Goal: Task Accomplishment & Management: Use online tool/utility

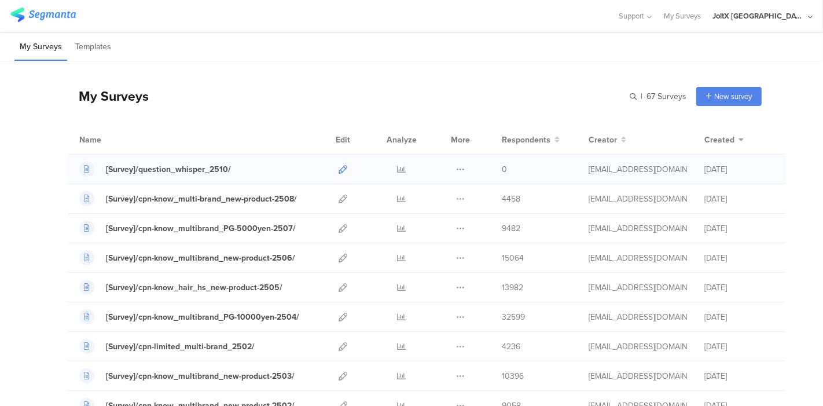
click at [339, 168] on icon at bounding box center [343, 169] width 9 height 9
click at [456, 233] on button at bounding box center [460, 228] width 9 height 29
click at [456, 230] on icon at bounding box center [460, 228] width 9 height 9
click at [438, 253] on button "Duplicate" at bounding box center [438, 257] width 64 height 21
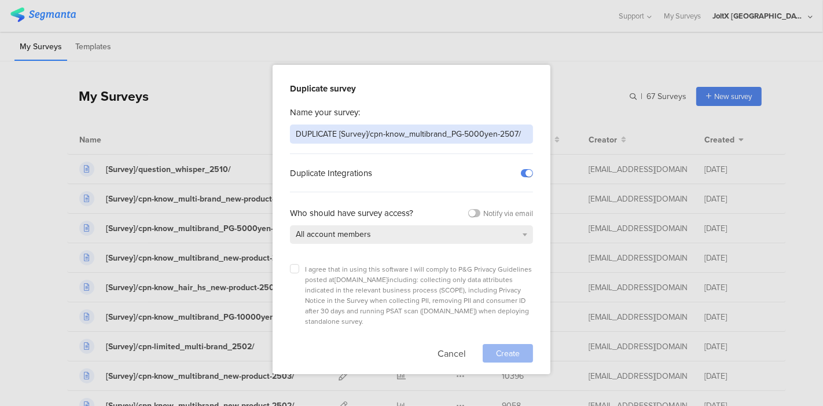
click at [413, 141] on input "DUPLICATE [Survey]/cpn-know_multibrand_PG-5000yen-2507/" at bounding box center [411, 134] width 243 height 19
paste input "[Survey]/cpn-know_multi-brand_new-product-2509/"
type input "[Survey]/cpn-know_multi-brand_new-product-2509/"
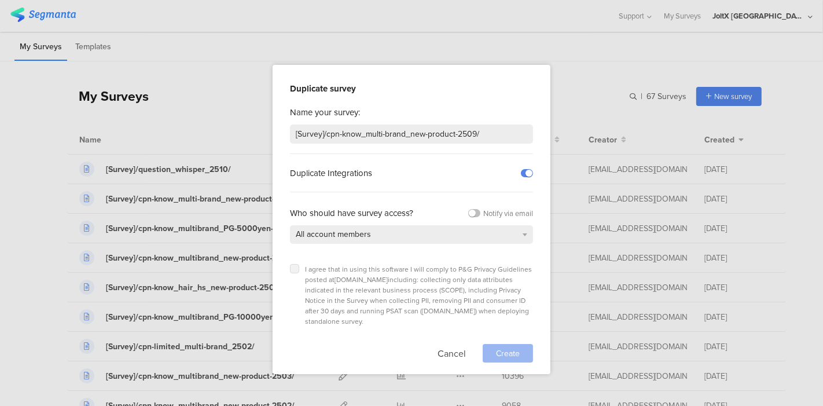
click at [298, 269] on label at bounding box center [294, 268] width 9 height 9
click at [0, 0] on input "checkbox" at bounding box center [0, 0] width 0 height 0
click at [511, 347] on span "Create" at bounding box center [508, 353] width 24 height 12
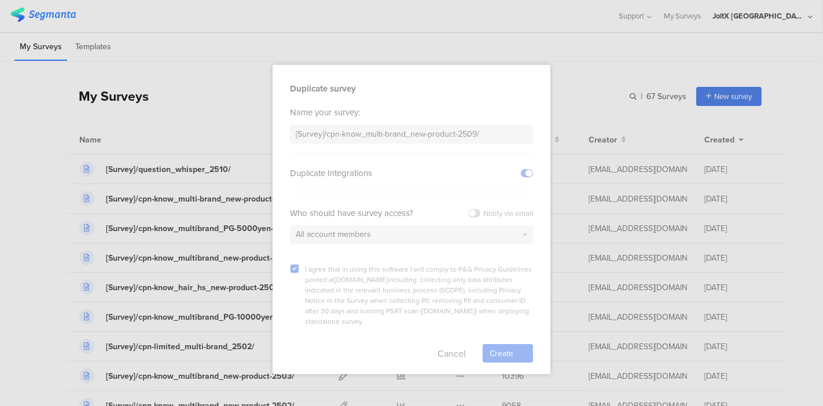
click at [410, 332] on div at bounding box center [412, 219] width 278 height 309
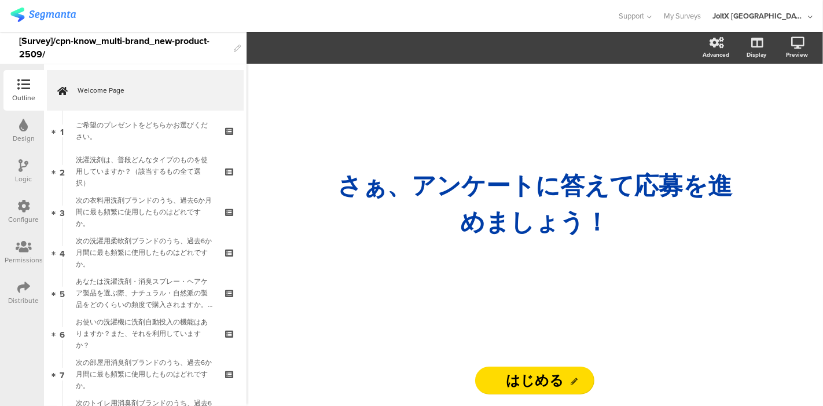
click at [46, 14] on img at bounding box center [42, 15] width 65 height 14
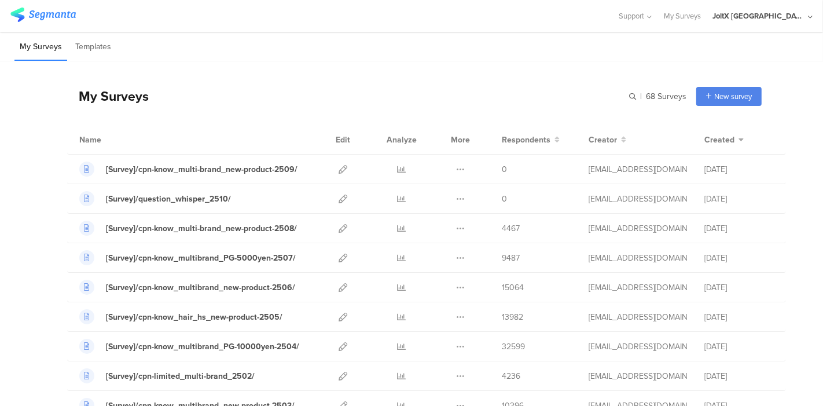
click at [322, 92] on div "My Surveys | 68 Surveys New survey Start from scratch Choose from templates" at bounding box center [414, 96] width 695 height 46
click at [339, 167] on icon at bounding box center [343, 169] width 9 height 9
click at [293, 75] on div "My Surveys | 68 Surveys New survey Start from scratch Choose from templates" at bounding box center [414, 96] width 695 height 46
click at [339, 226] on icon at bounding box center [343, 228] width 9 height 9
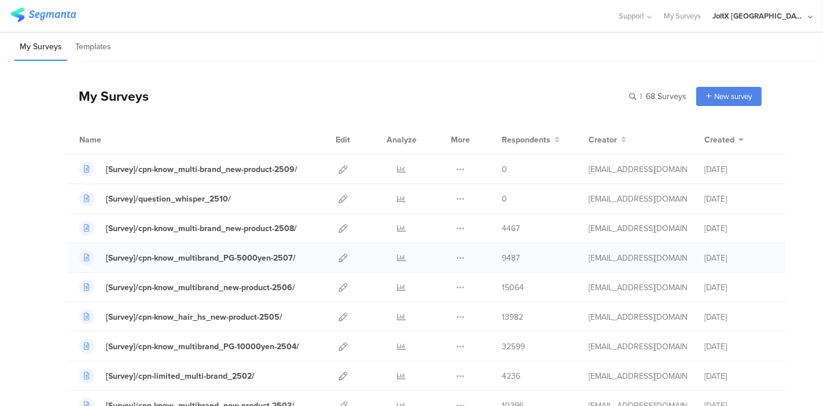
click at [338, 254] on div at bounding box center [343, 257] width 25 height 29
click at [339, 254] on icon at bounding box center [343, 258] width 9 height 9
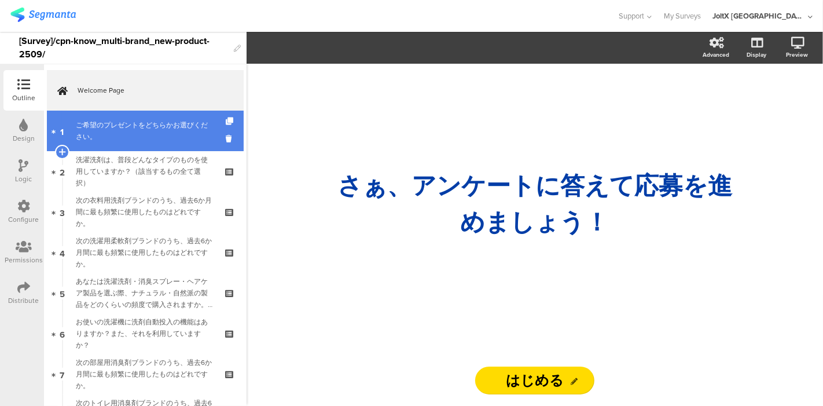
click at [147, 133] on div "ご希望のプレゼントをどちらかお選びください。" at bounding box center [145, 130] width 138 height 23
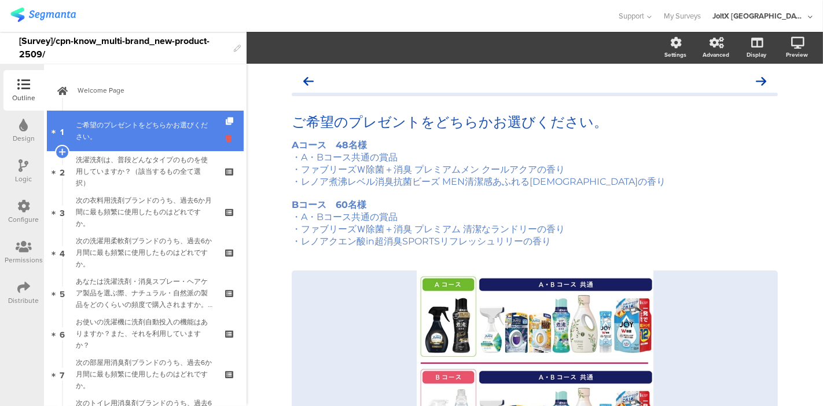
click at [226, 142] on icon at bounding box center [231, 138] width 10 height 11
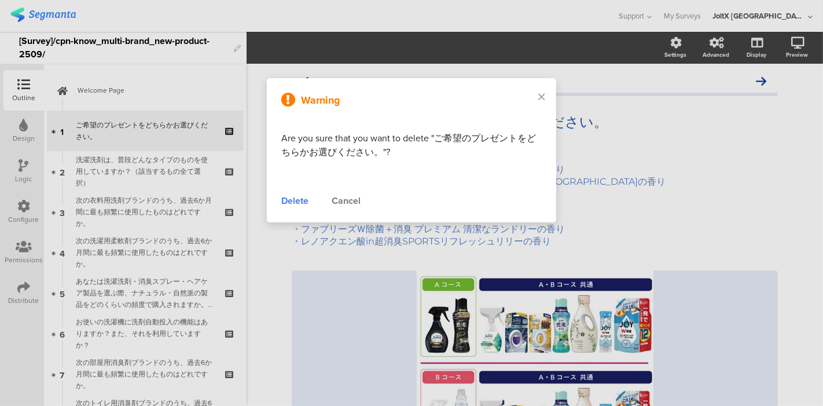
click at [294, 194] on div "Delete" at bounding box center [294, 201] width 27 height 14
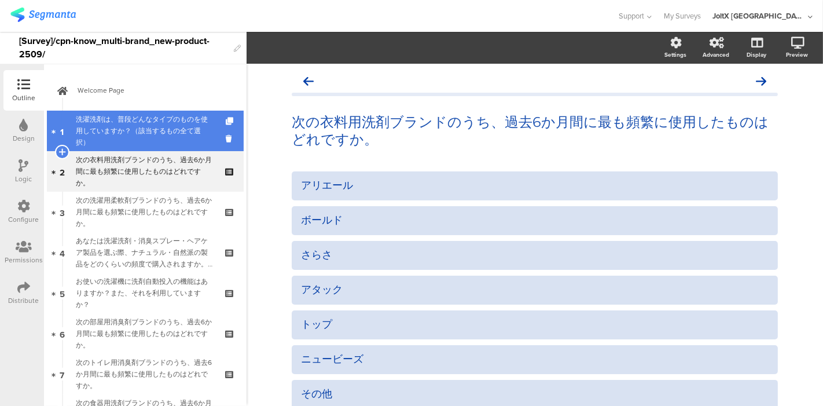
click at [142, 130] on div "洗濯洗剤は、普段どんなタイプのものを使用していますか？（該当するもの全て選択）" at bounding box center [145, 131] width 138 height 35
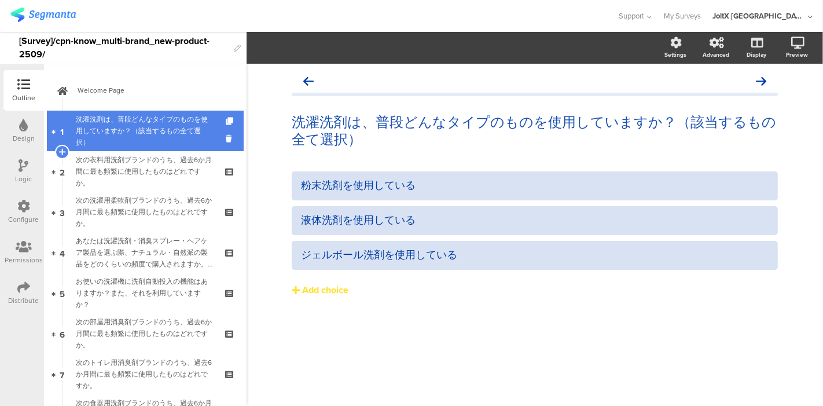
click at [158, 119] on div "洗濯洗剤は、普段どんなタイプのものを使用していますか？（該当するもの全て選択）" at bounding box center [145, 131] width 138 height 35
click at [135, 130] on div "洗濯洗剤は、普段どんなタイプのものを使用していますか？（該当するもの全て選択）" at bounding box center [145, 131] width 138 height 35
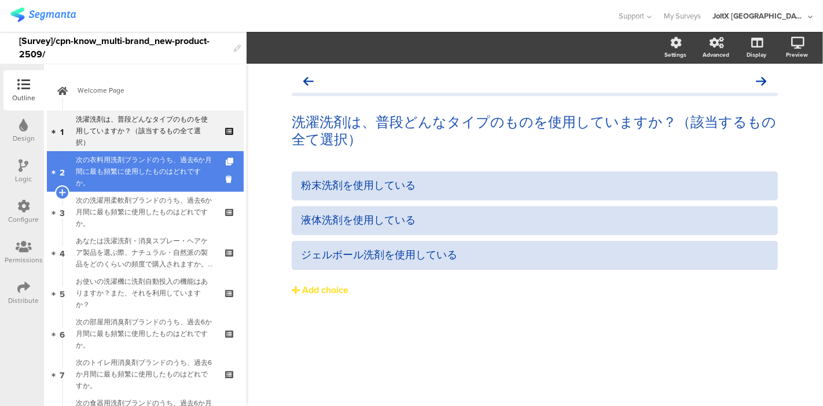
click at [108, 168] on div "次の衣料用洗剤ブランドのうち、過去6か月間に最も頻繁に使用したものはどれですか。" at bounding box center [145, 171] width 138 height 35
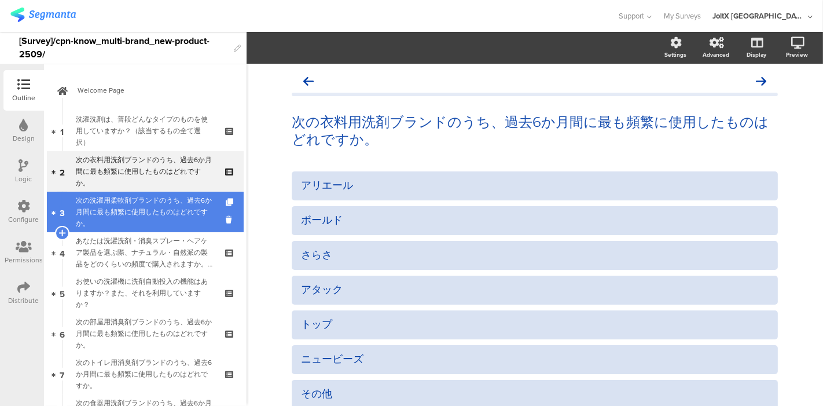
click at [109, 199] on div "次の洗濯用柔軟剤ブランドのうち、過去6か月間に最も頻繁に使用したものはどれですか。" at bounding box center [145, 212] width 138 height 35
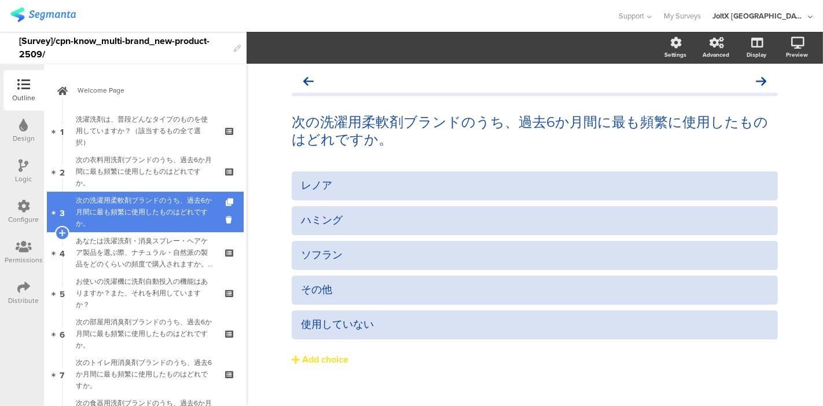
scroll to position [64, 0]
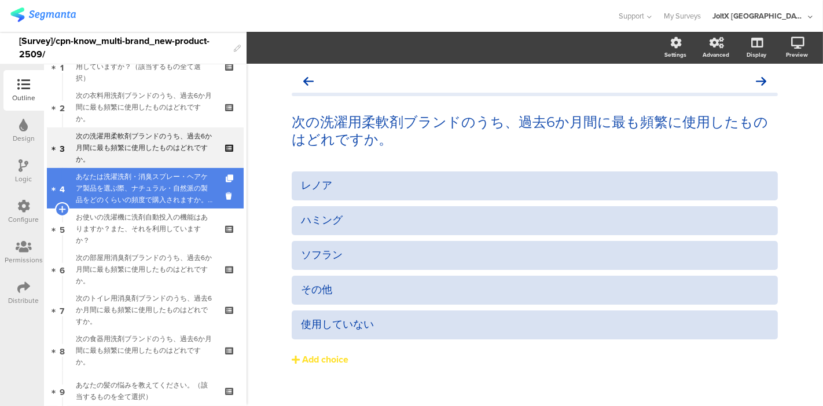
click at [110, 192] on div "あなたは洗濯洗剤・消臭スプレー・ヘアケア製品を選ぶ際、ナチュラル・自然派の製品をどのくらいの頻度で購入されますか。（いずれか一つを選択）" at bounding box center [145, 188] width 138 height 35
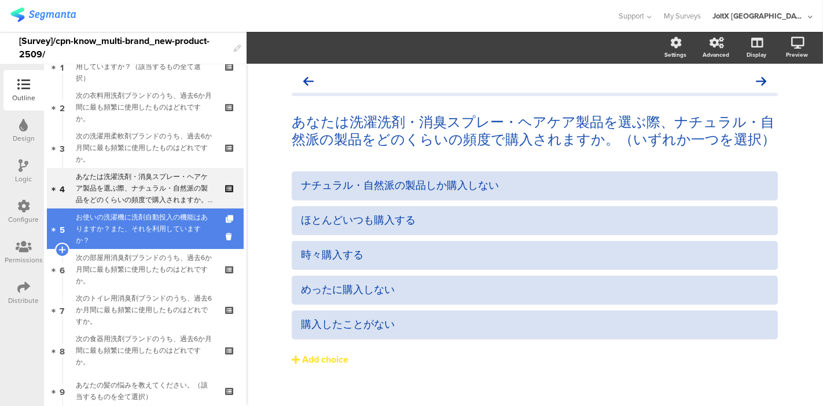
click at [111, 221] on div "お使いの洗濯機に洗剤自動投入の機能はありますか？また、それを利用していますか？" at bounding box center [145, 228] width 138 height 35
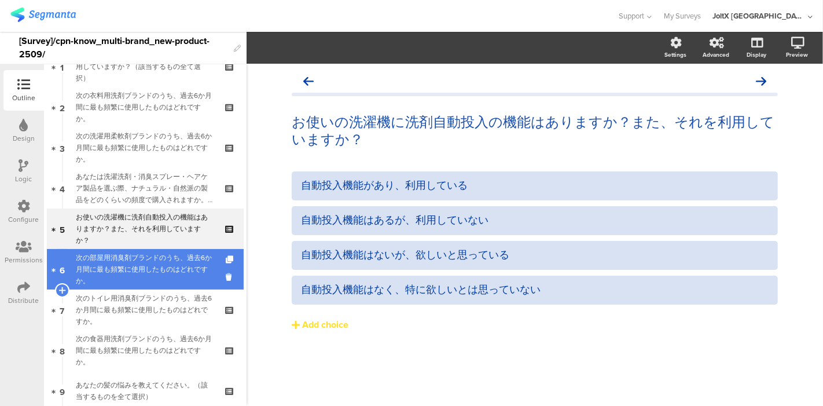
click at [113, 262] on div "次の部屋用消臭剤ブランドのうち、過去6か月間に最も頻繁に使用したものはどれですか。" at bounding box center [145, 269] width 138 height 35
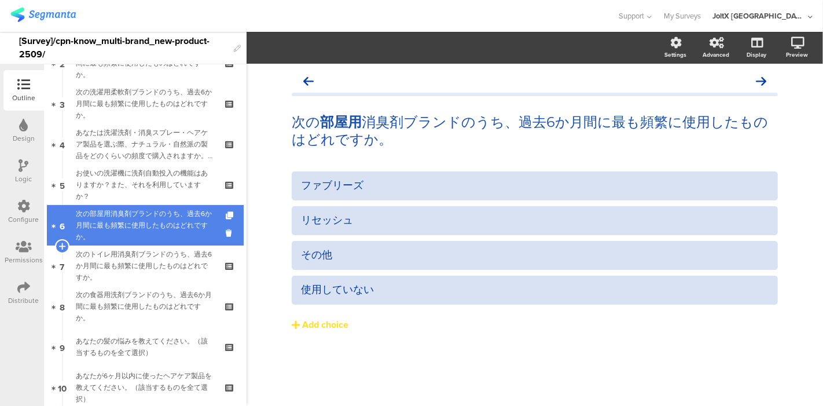
scroll to position [129, 0]
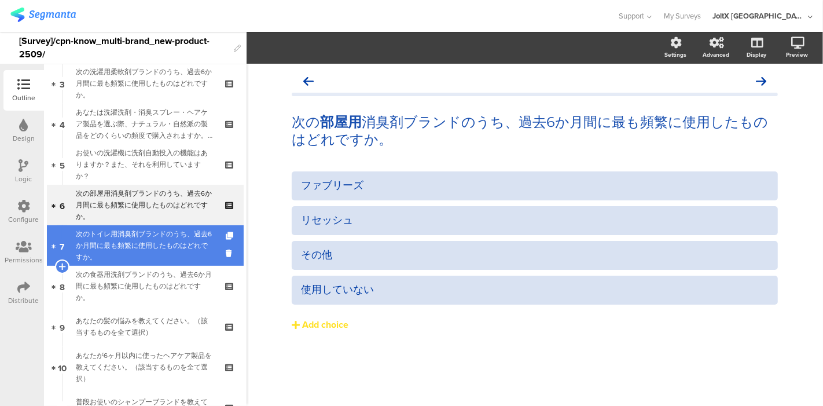
click at [117, 246] on div "次のトイレ用消臭剤ブランドのうち、過去6か月間に最も頻繁に使用したものはどれですか。" at bounding box center [145, 245] width 138 height 35
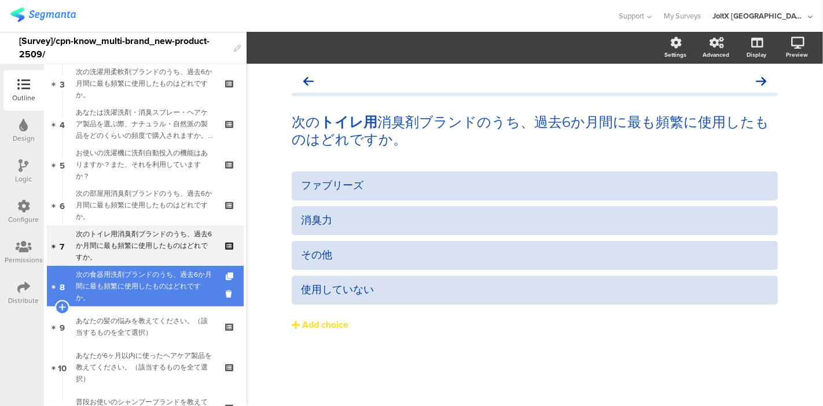
click at [127, 294] on div "次の食器用洗剤ブランドのうち、過去6か月間に最も頻繁に使用したものはどれですか。" at bounding box center [145, 286] width 138 height 35
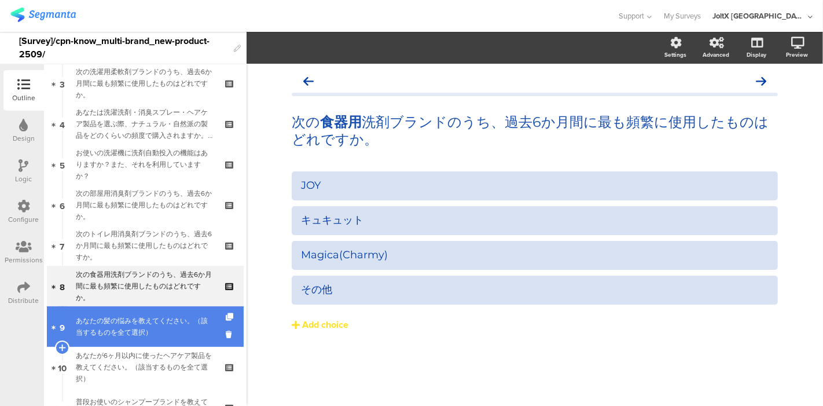
click at [127, 313] on link "9 あなたの髪の悩みを教えてください。（該当するものを全て選択）" at bounding box center [145, 326] width 197 height 41
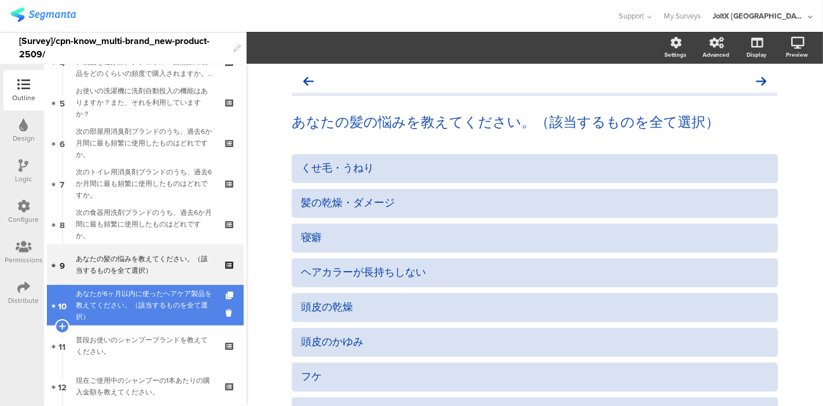
scroll to position [193, 0]
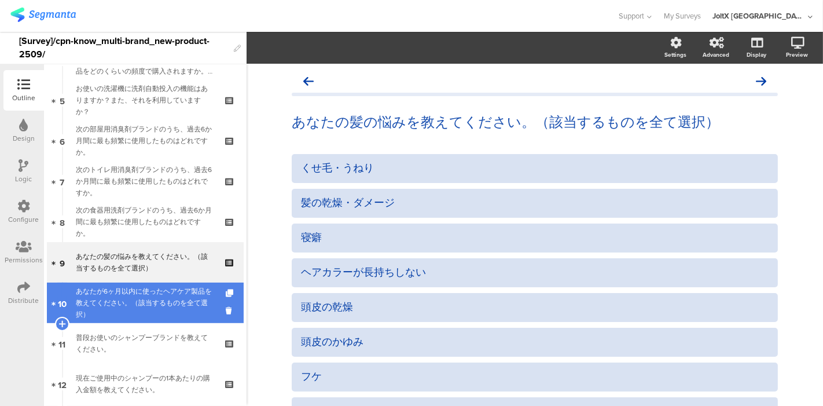
click at [122, 295] on div "あなたが6ヶ月以内に使ったヘアケア製品を教えてください。（該当するものを全て選択）" at bounding box center [145, 303] width 138 height 35
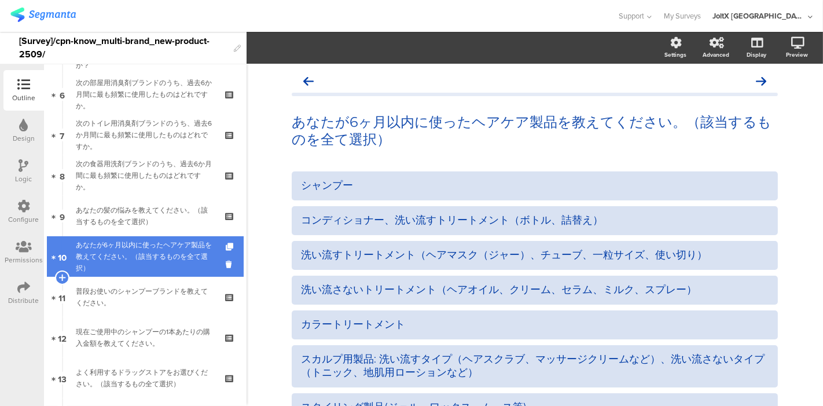
scroll to position [257, 0]
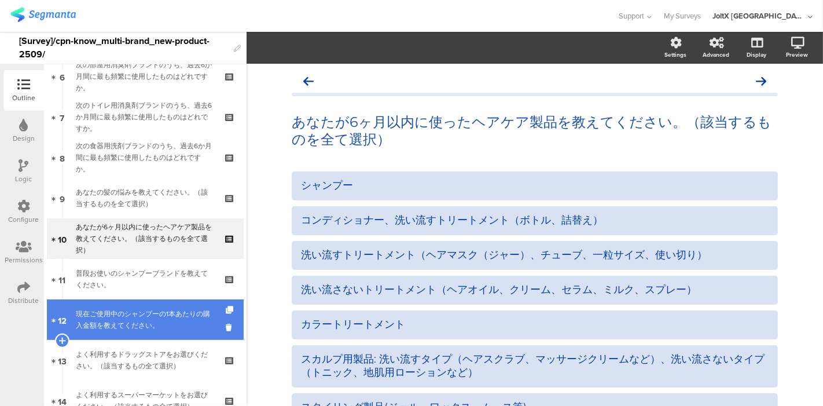
click at [120, 308] on div "現在ご使用中のシャンプーの1本あたりの購入金額を教えてください。" at bounding box center [145, 319] width 138 height 23
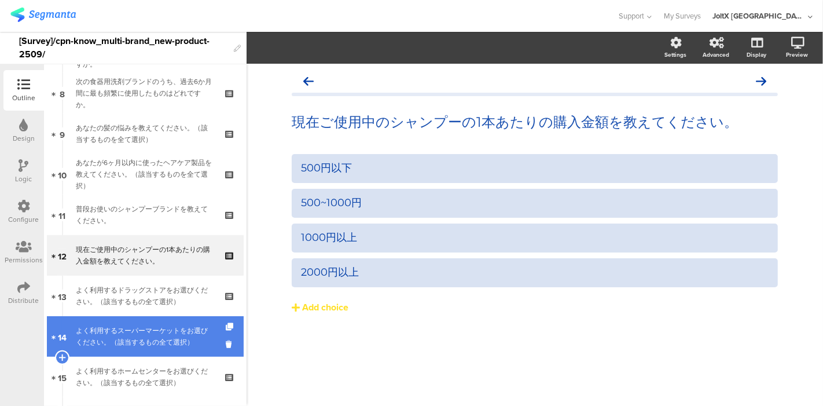
scroll to position [386, 0]
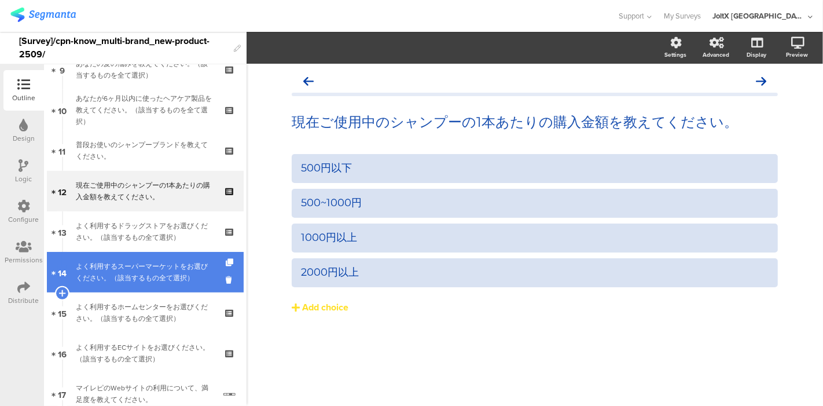
click at [120, 281] on div "よく利用するスーパーマーケットをお選びください。（該当するもの全て選択）" at bounding box center [145, 272] width 138 height 23
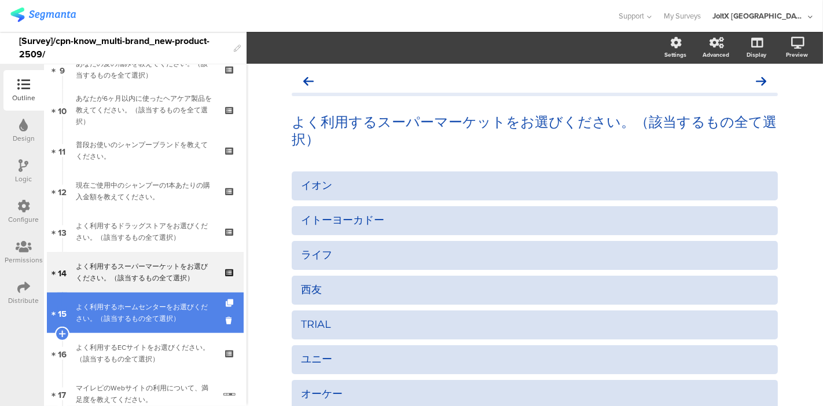
click at [122, 293] on link "15 よく利用するホームセンターをお選びください。（該当するもの全て選択）" at bounding box center [145, 312] width 197 height 41
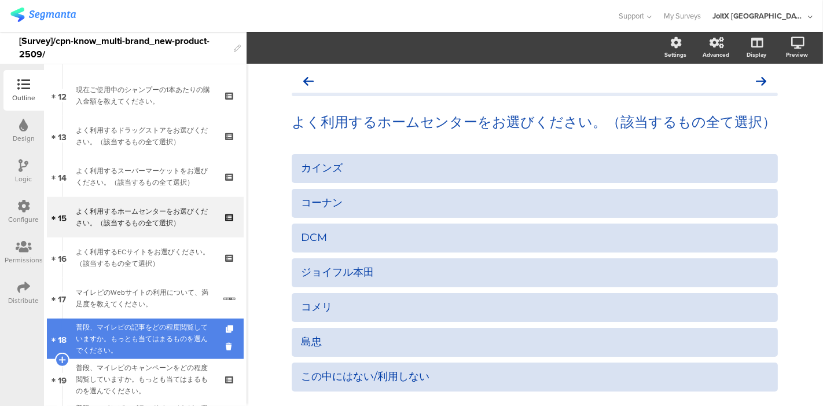
scroll to position [514, 0]
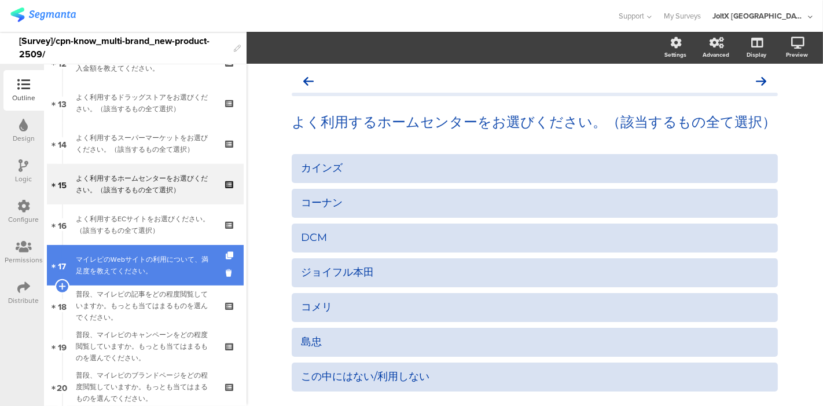
drag, startPoint x: 122, startPoint y: 260, endPoint x: 122, endPoint y: 268, distance: 8.1
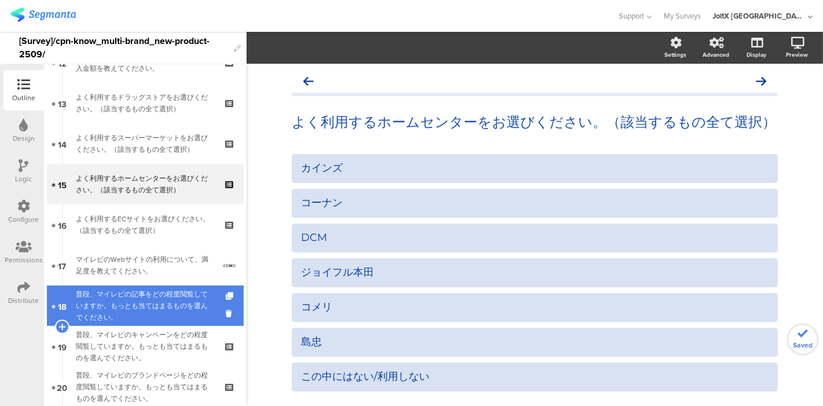
click at [125, 295] on div "普段、マイレピの記事をどの程度閲覧していますか。もっとも当てはまるものを選んでください。" at bounding box center [145, 305] width 138 height 35
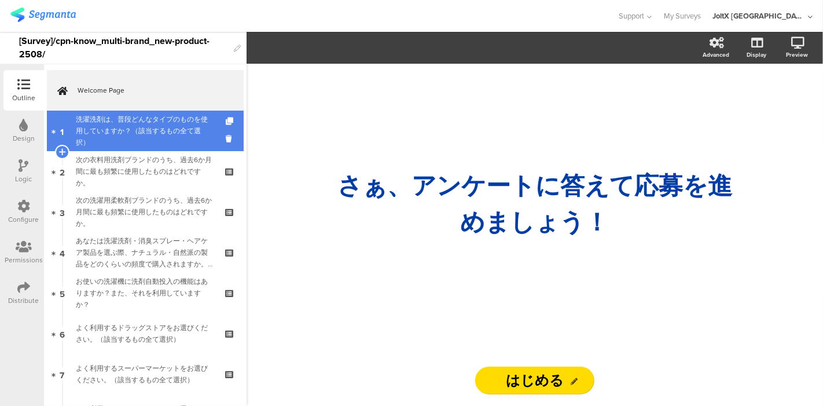
click at [175, 130] on div "洗濯洗剤は、普段どんなタイプのものを使用していますか？（該当するもの全て選択）" at bounding box center [145, 131] width 138 height 35
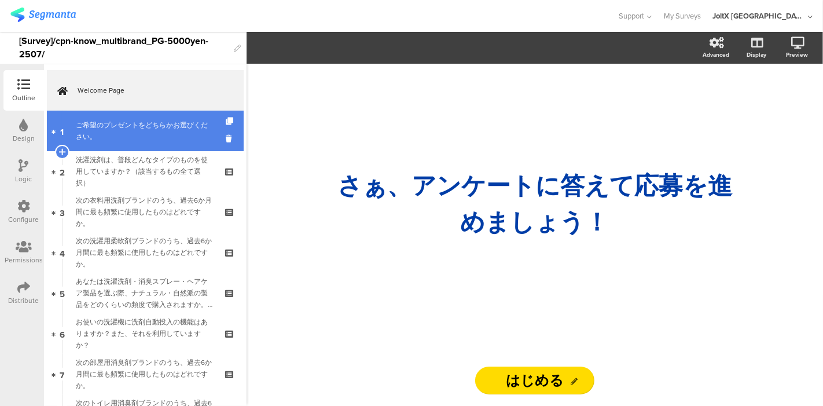
click at [153, 123] on div "ご希望のプレゼントをどちらかお選びください。" at bounding box center [145, 130] width 138 height 23
